Goal: Navigation & Orientation: Find specific page/section

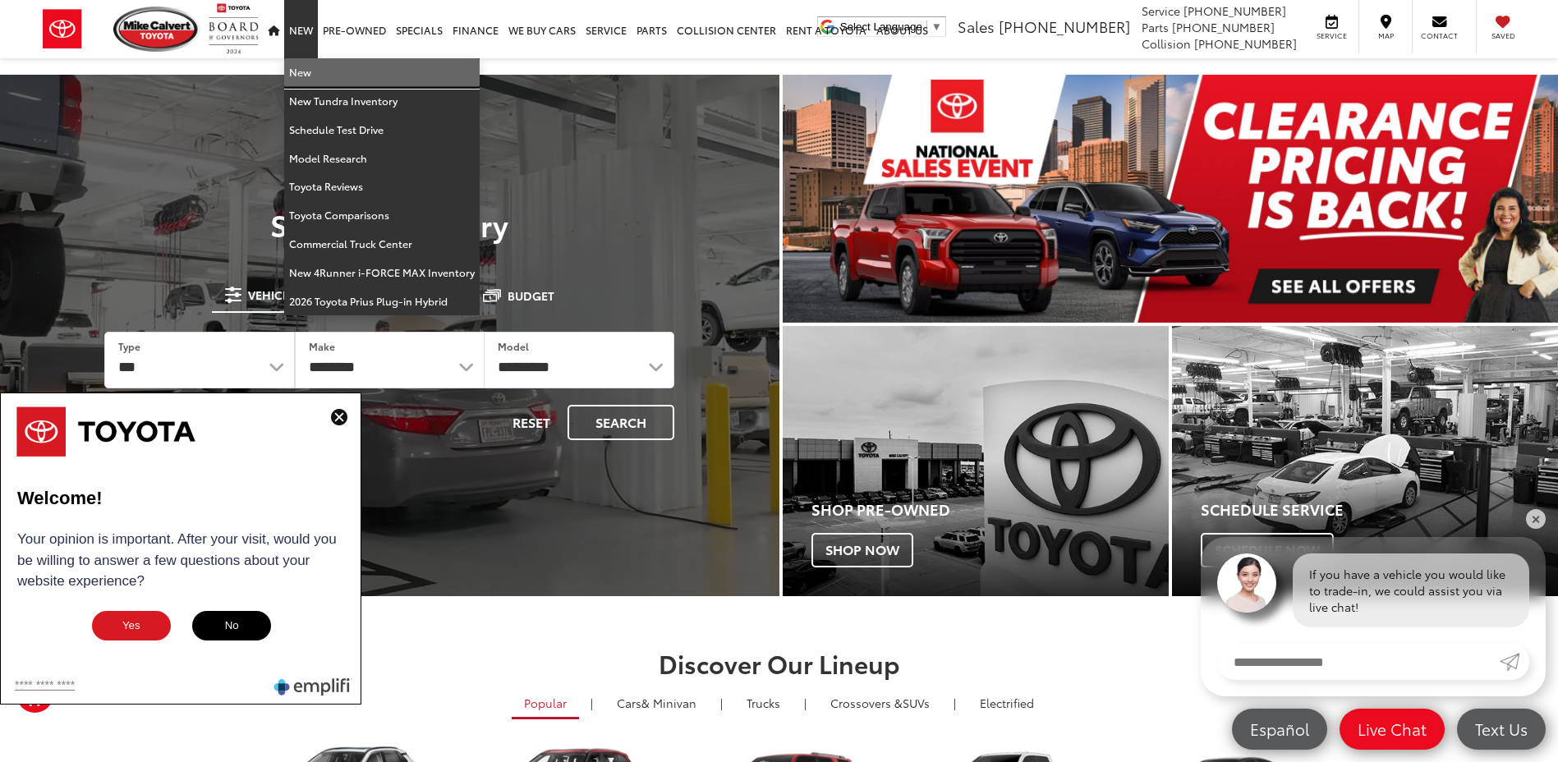
click at [312, 80] on link "New" at bounding box center [381, 72] width 195 height 29
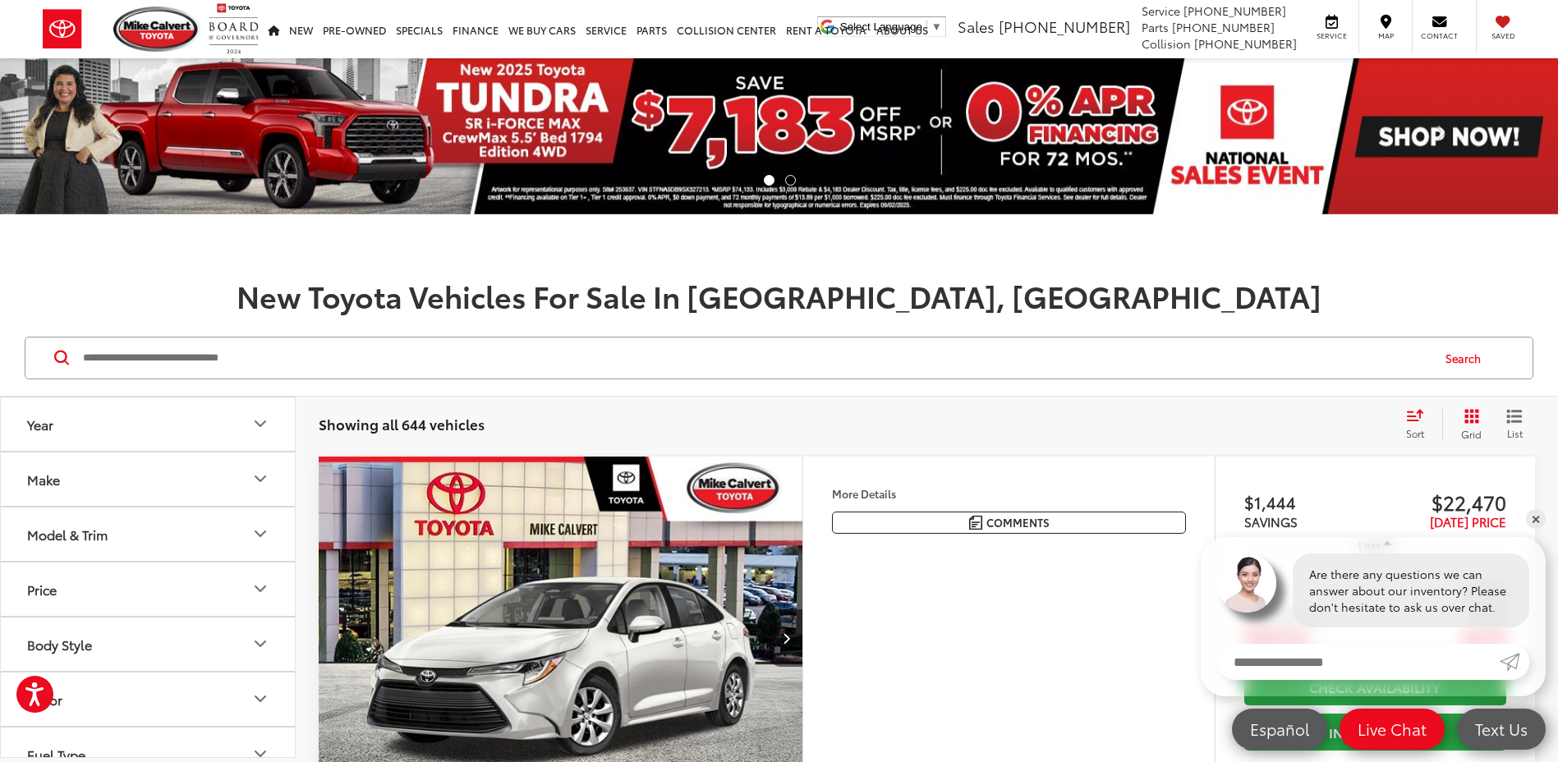
click at [260, 533] on icon "Model & Trim" at bounding box center [261, 534] width 20 height 20
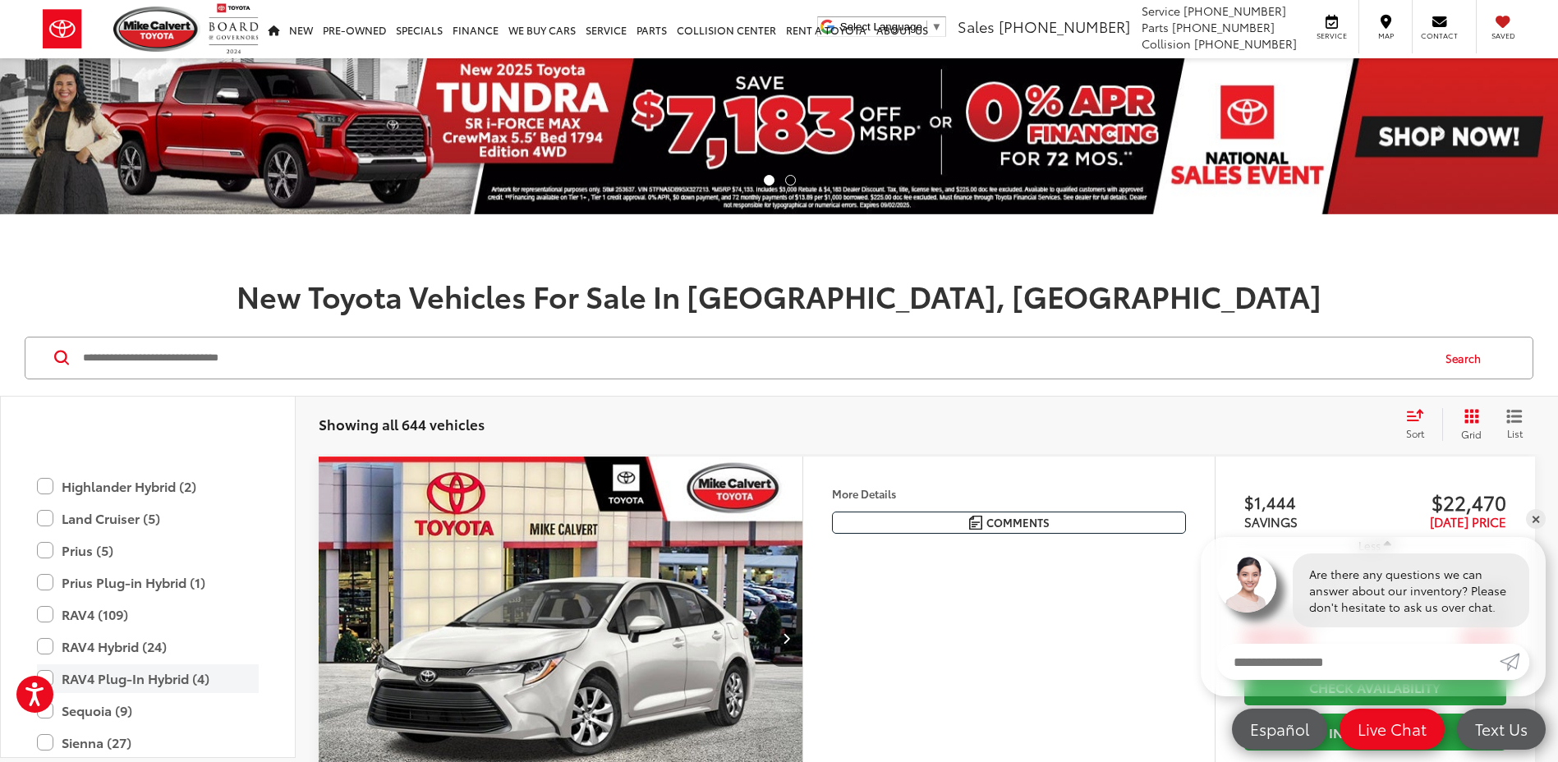
scroll to position [811, 0]
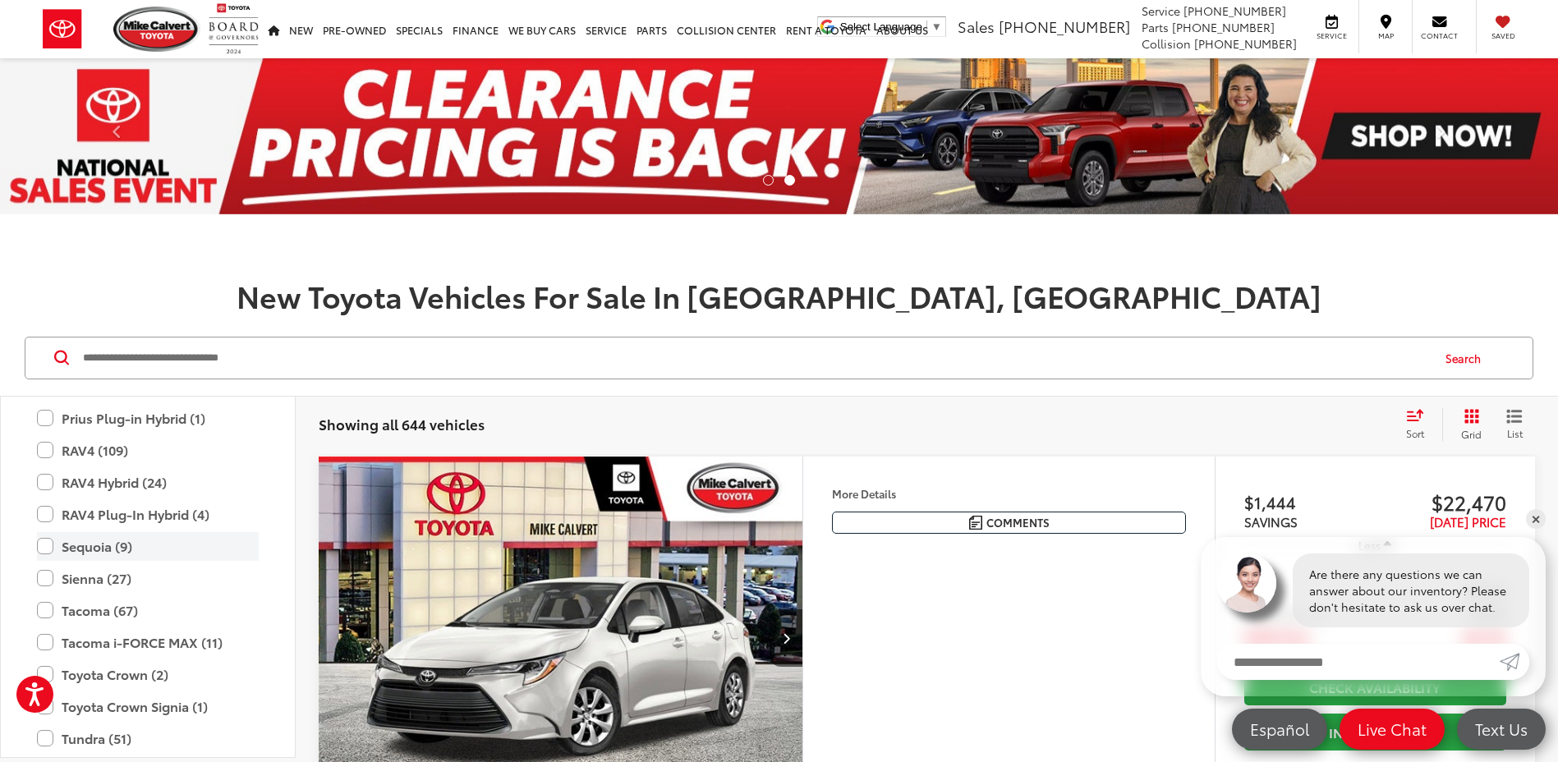
click at [121, 545] on label "Sequoia (9)" at bounding box center [148, 546] width 222 height 29
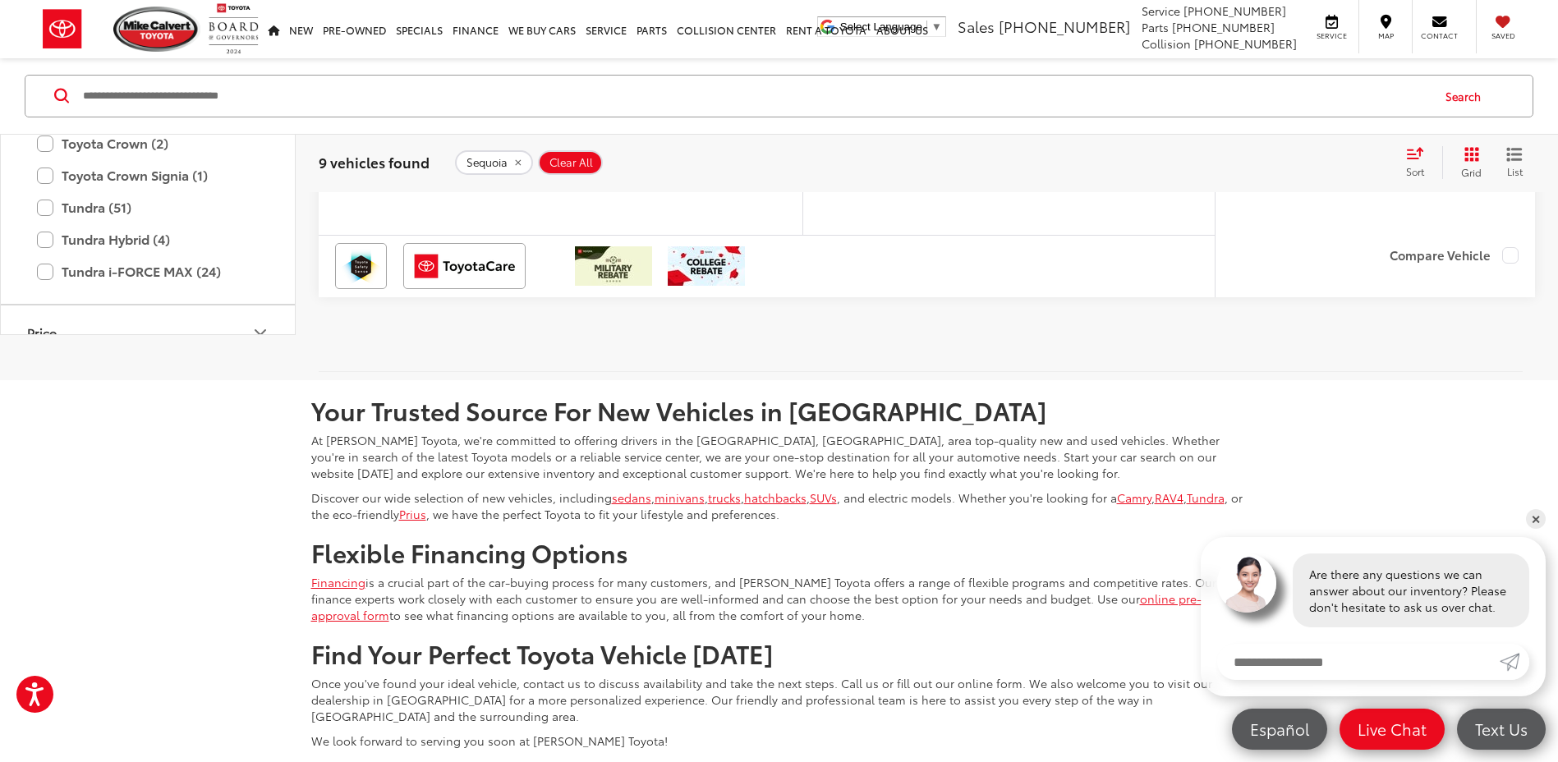
scroll to position [5831, 0]
